Goal: Check status: Check status

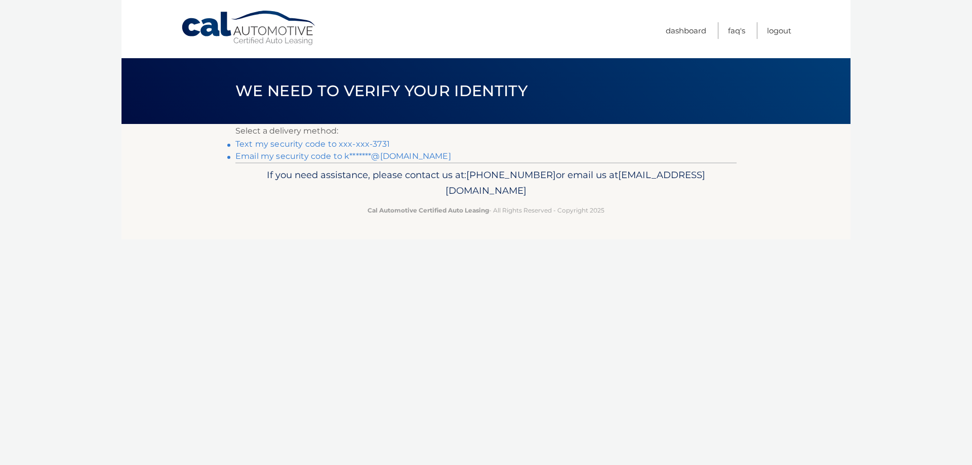
click at [283, 141] on link "Text my security code to xxx-xxx-3731" at bounding box center [312, 144] width 154 height 10
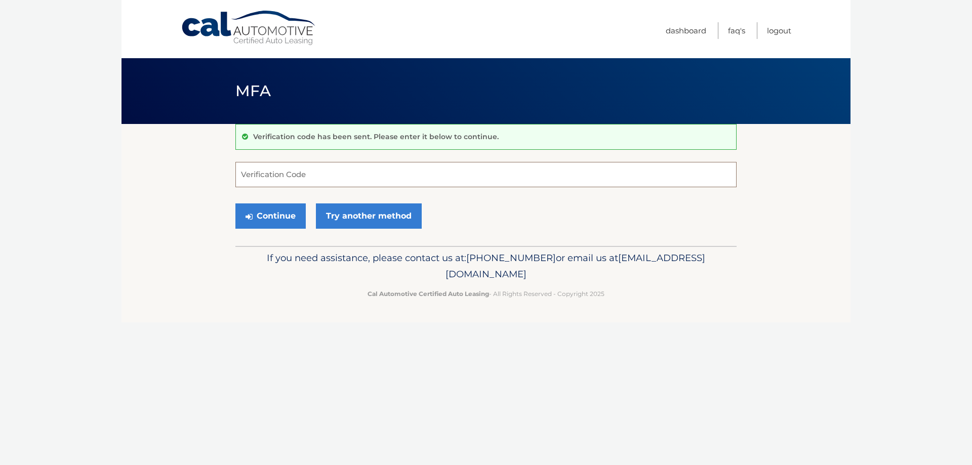
click at [260, 181] on input "Verification Code" at bounding box center [485, 174] width 501 height 25
type input "632798"
click at [258, 215] on button "Continue" at bounding box center [270, 215] width 70 height 25
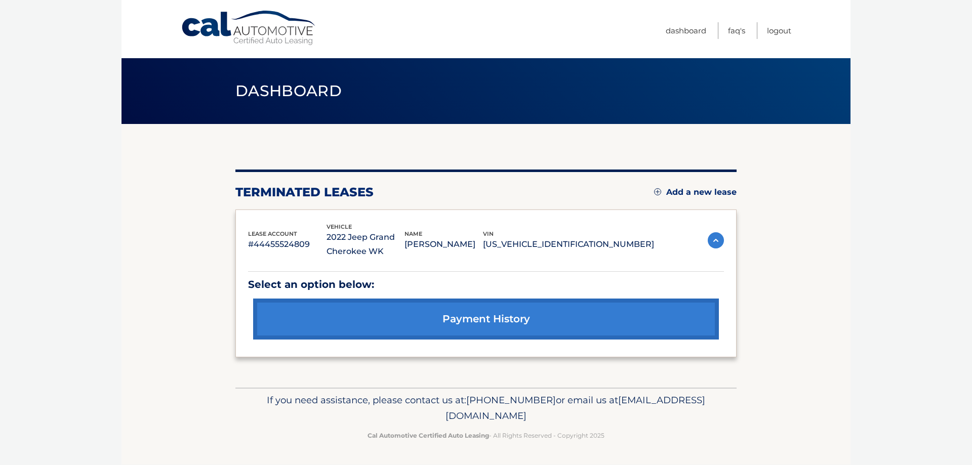
click at [459, 319] on link "payment history" at bounding box center [486, 319] width 466 height 41
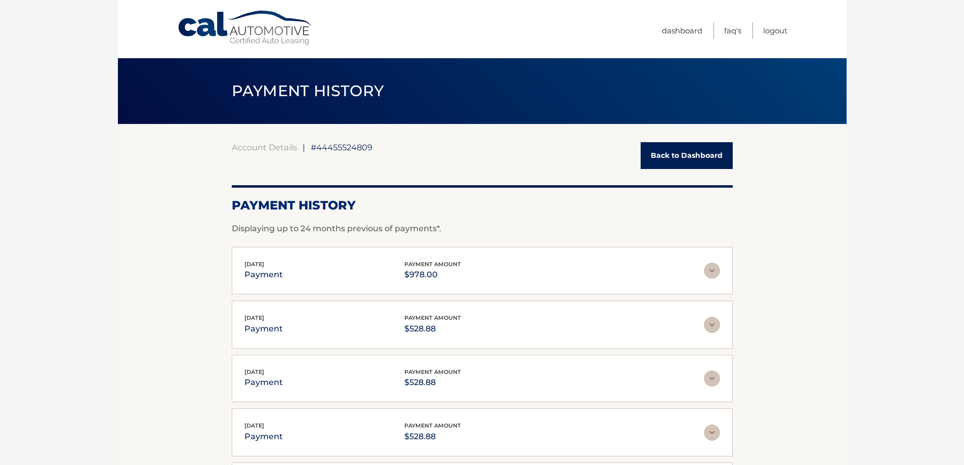
click at [715, 270] on img at bounding box center [712, 271] width 16 height 16
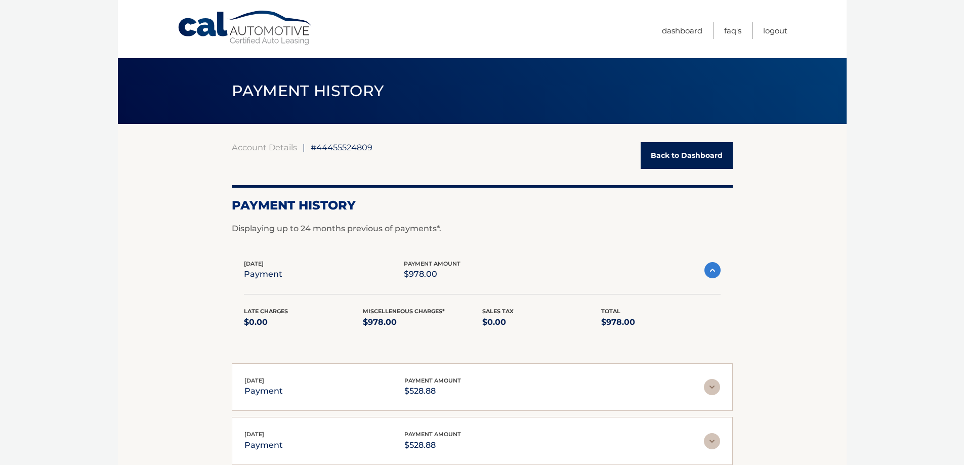
click at [715, 270] on img at bounding box center [713, 270] width 16 height 16
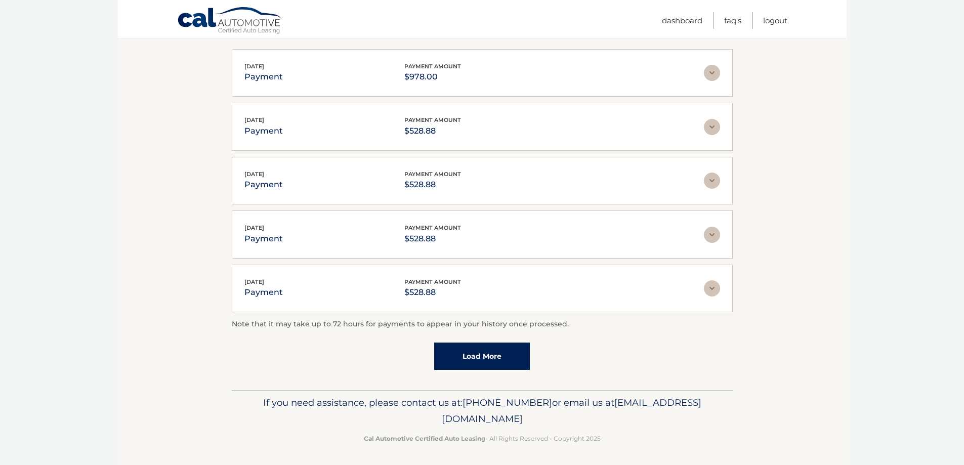
scroll to position [200, 0]
click at [711, 68] on img at bounding box center [712, 71] width 16 height 16
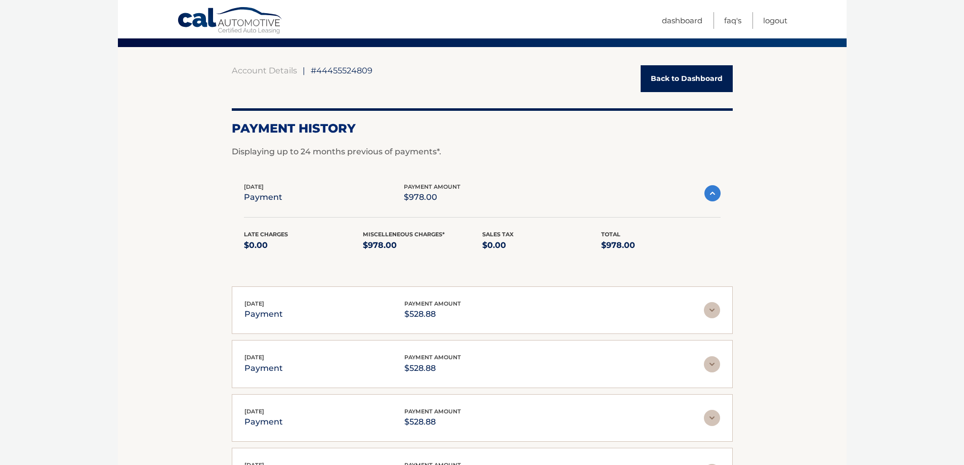
scroll to position [48, 0]
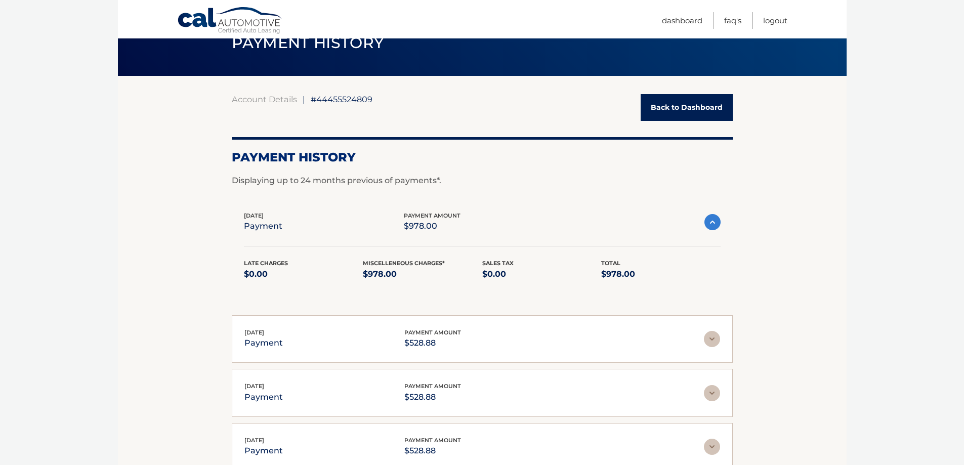
click at [690, 106] on link "Back to Dashboard" at bounding box center [687, 107] width 92 height 27
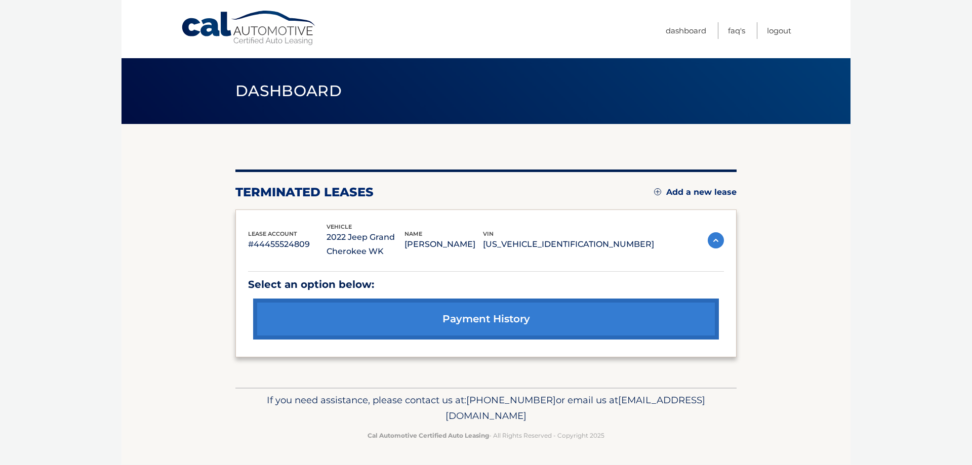
click at [715, 241] on img at bounding box center [716, 240] width 16 height 16
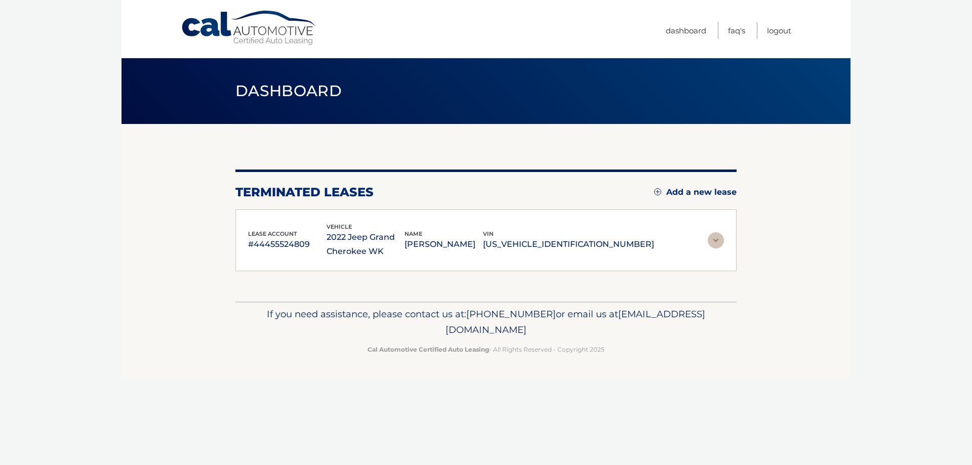
click at [715, 241] on img at bounding box center [716, 240] width 16 height 16
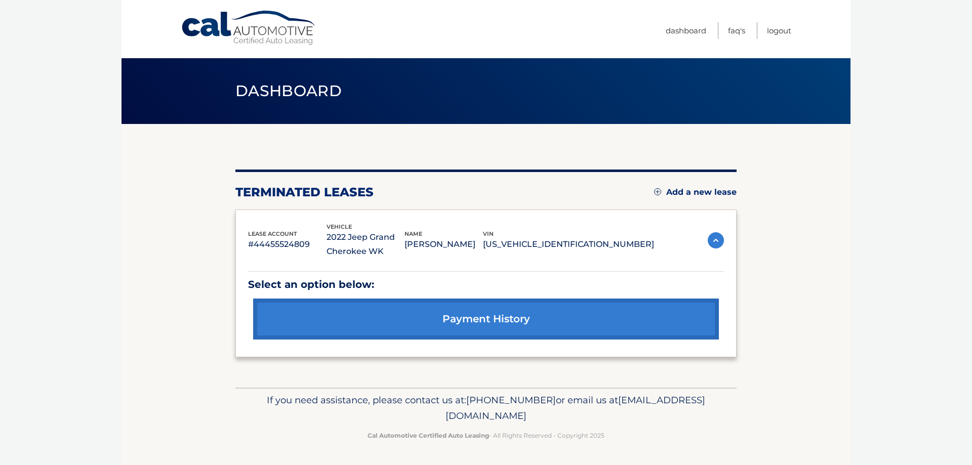
click at [460, 321] on link "payment history" at bounding box center [486, 319] width 466 height 41
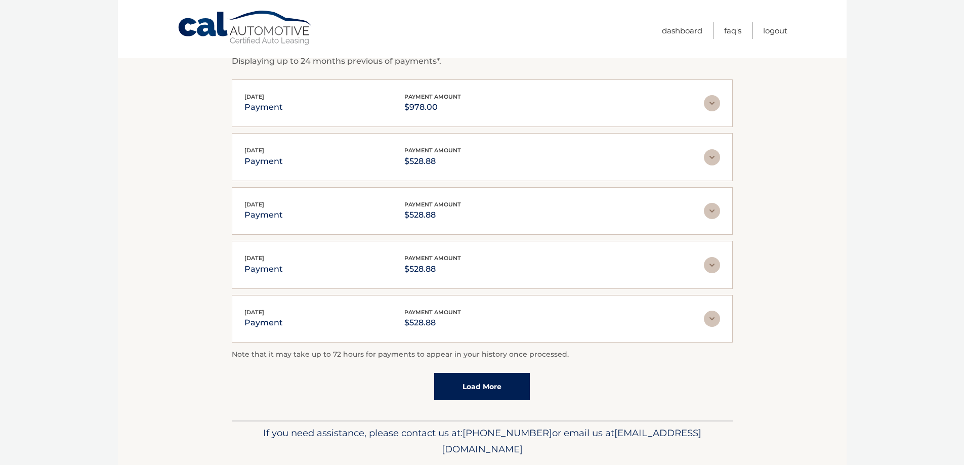
scroll to position [200, 0]
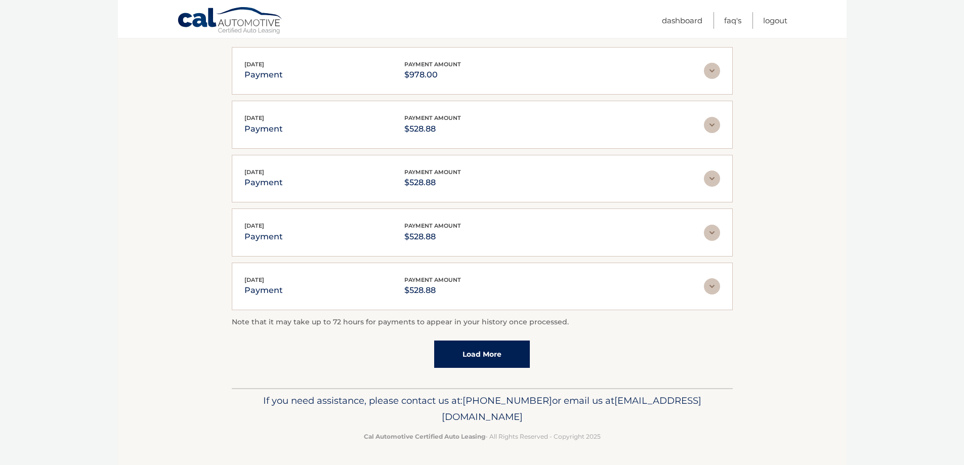
click at [469, 354] on link "Load More" at bounding box center [482, 354] width 96 height 27
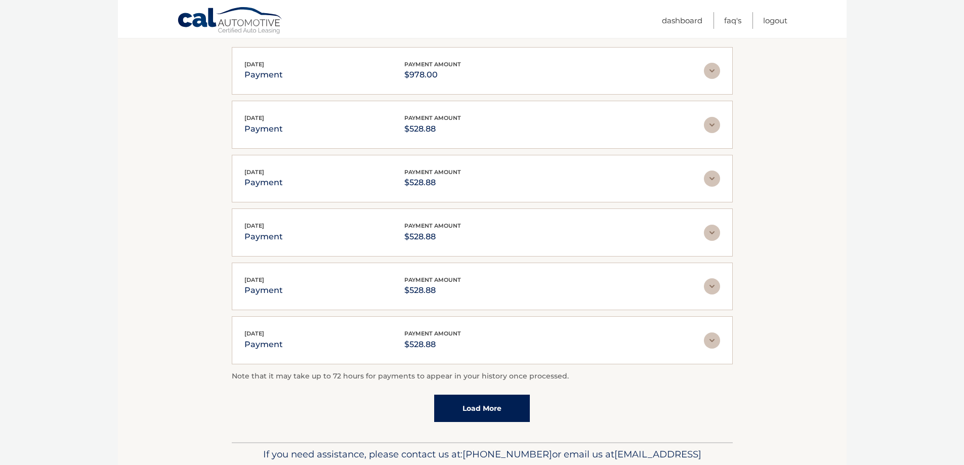
click at [485, 403] on link "Load More" at bounding box center [482, 408] width 96 height 27
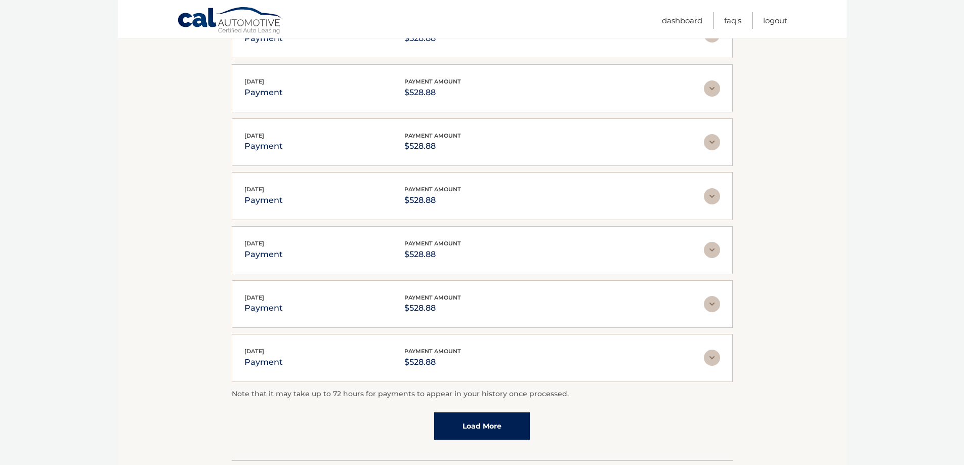
scroll to position [504, 0]
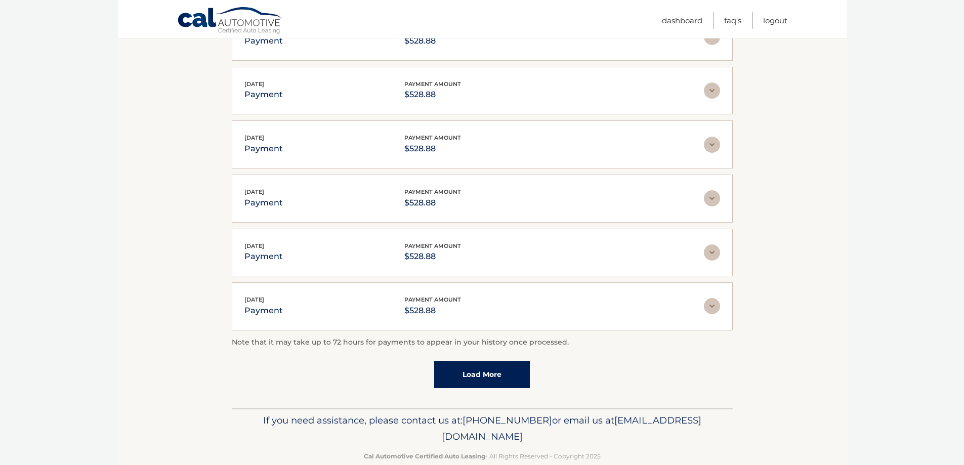
click at [489, 379] on link "Load More" at bounding box center [482, 374] width 96 height 27
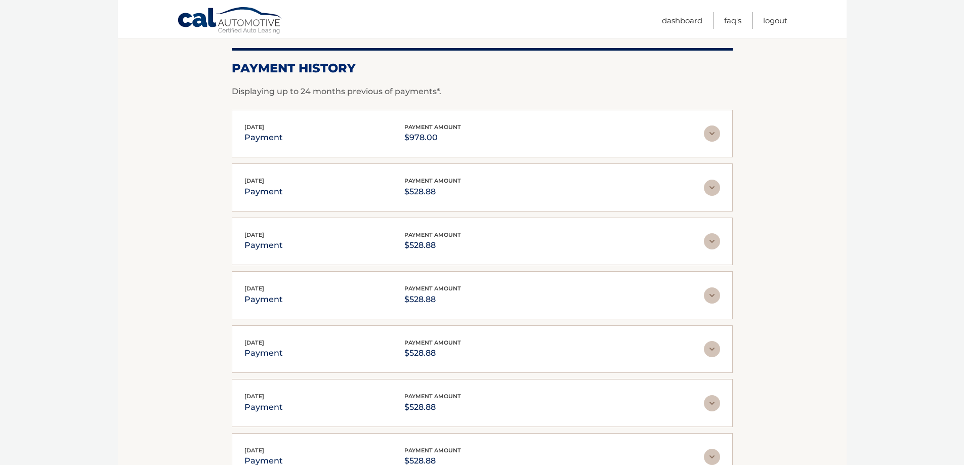
scroll to position [0, 0]
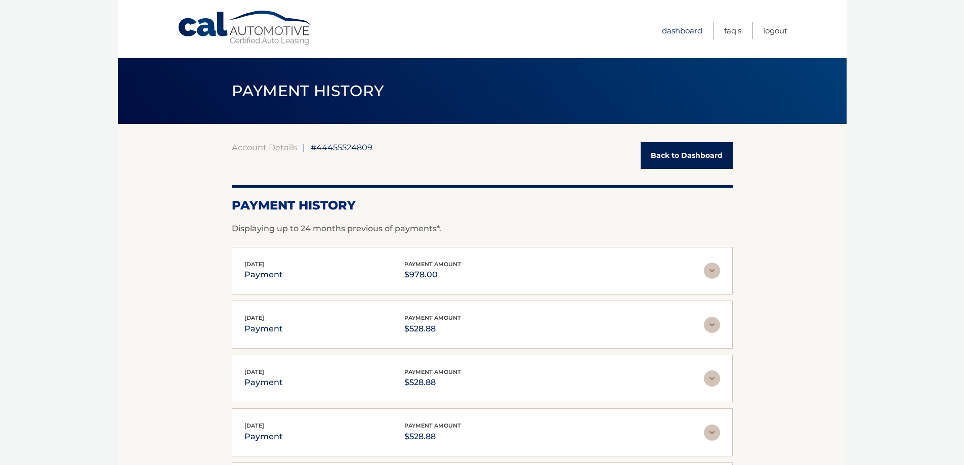
click at [678, 29] on link "Dashboard" at bounding box center [682, 30] width 40 height 17
